Goal: Book appointment/travel/reservation

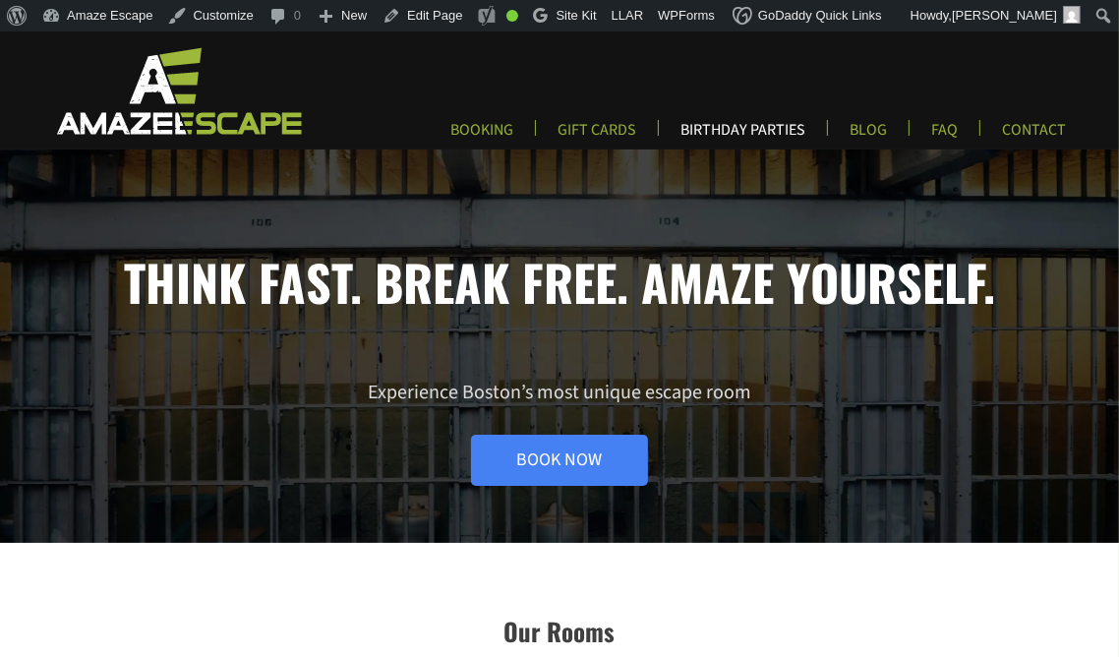
click at [742, 126] on link "BIRTHDAY PARTIES" at bounding box center [743, 136] width 156 height 32
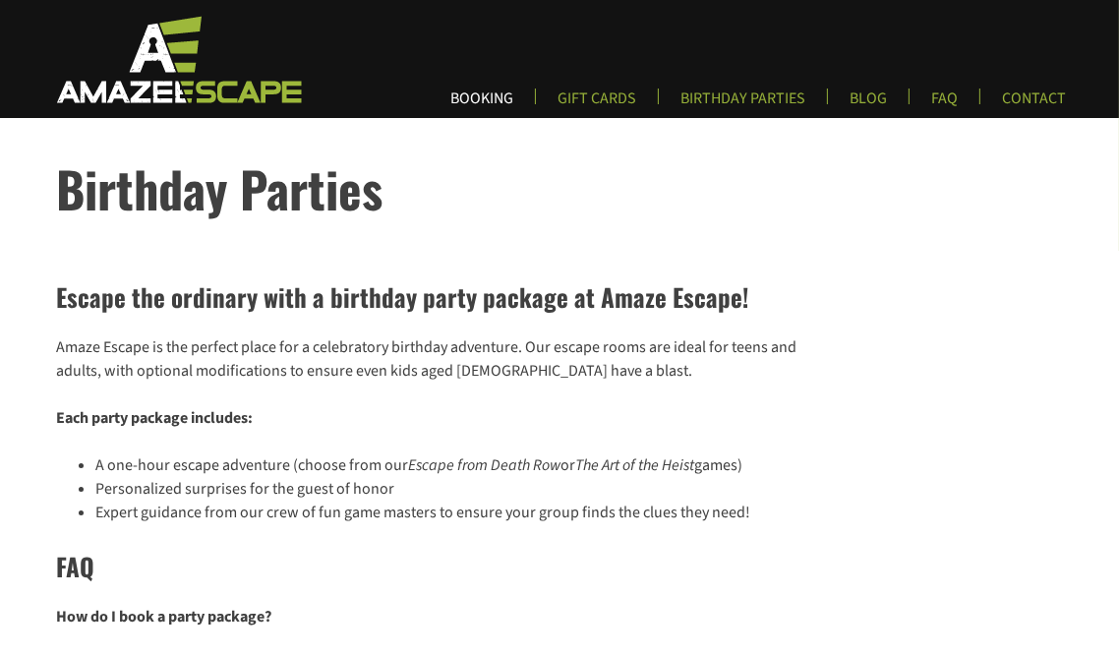
click at [482, 107] on link "BOOKING" at bounding box center [482, 104] width 94 height 32
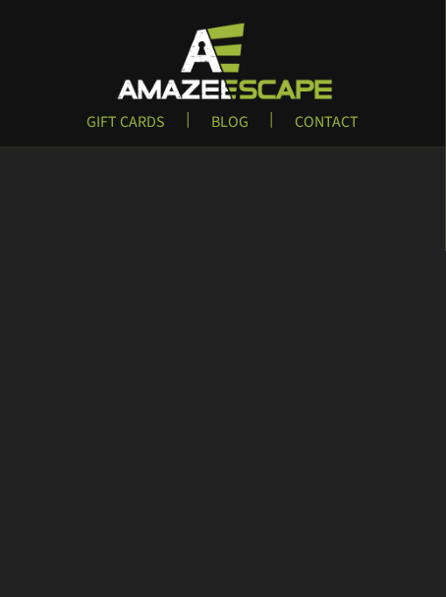
click at [209, 60] on img at bounding box center [223, 61] width 256 height 80
